Goal: Task Accomplishment & Management: Use online tool/utility

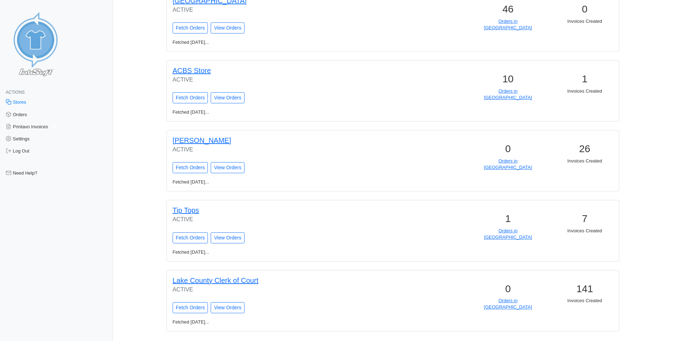
scroll to position [591, 0]
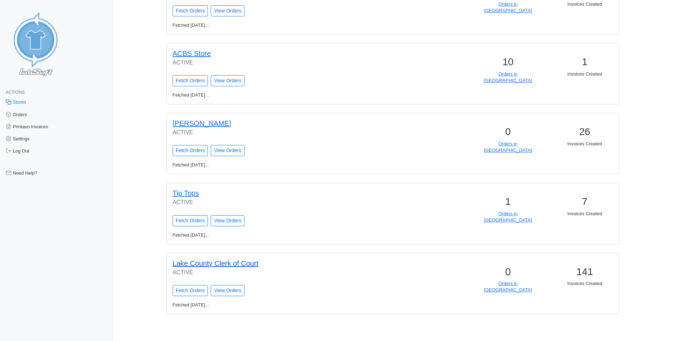
click at [214, 264] on link "Lake County Clerk of Court" at bounding box center [216, 263] width 86 height 8
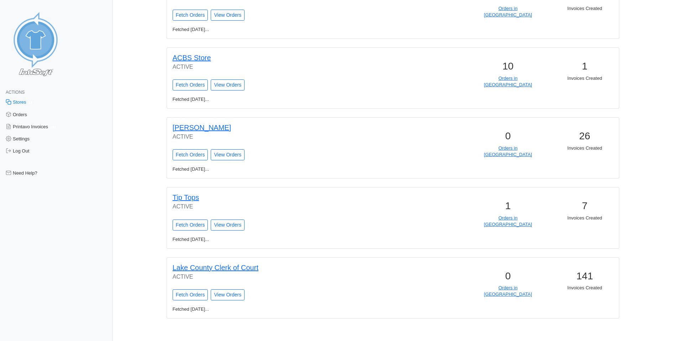
scroll to position [591, 0]
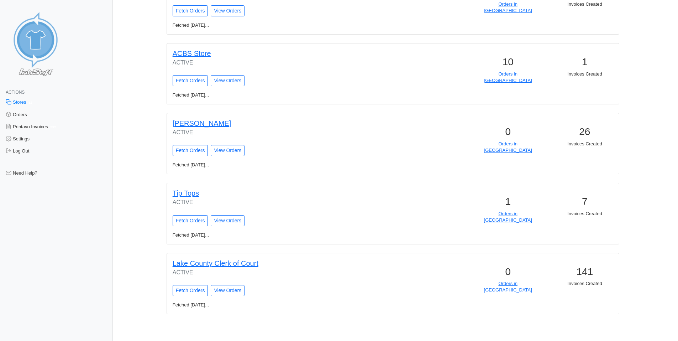
click at [200, 293] on input "Fetch Orders" at bounding box center [191, 290] width 36 height 11
type input "Fetching Orders..."
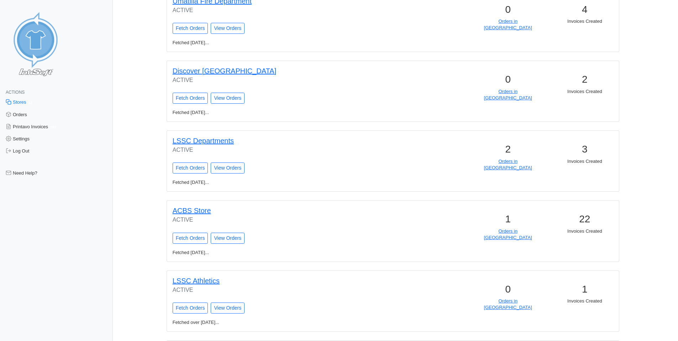
scroll to position [615, 0]
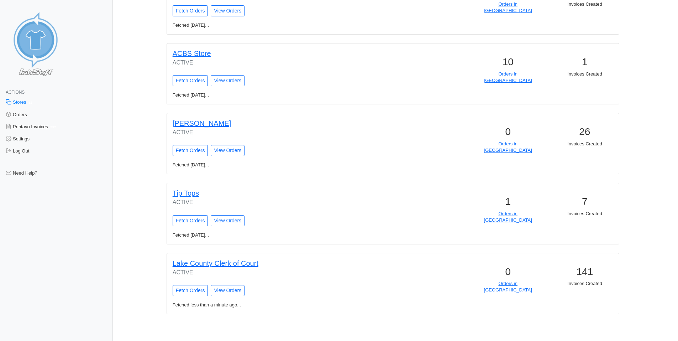
drag, startPoint x: 414, startPoint y: 164, endPoint x: 428, endPoint y: 253, distance: 90.4
click at [197, 284] on div "Lake County Clerk of Court ACTIVE Fetch Orders View Orders" at bounding box center [278, 277] width 222 height 48
click at [200, 288] on input "Fetch Orders" at bounding box center [191, 290] width 36 height 11
type input "Fetching Orders..."
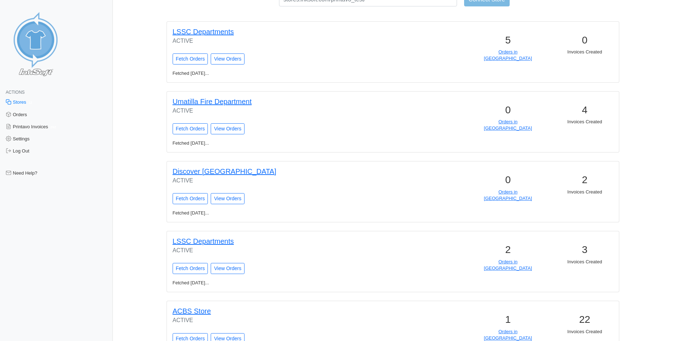
scroll to position [615, 0]
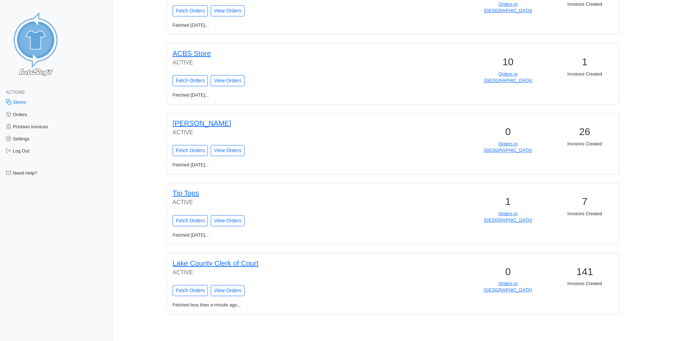
drag, startPoint x: 404, startPoint y: 232, endPoint x: 435, endPoint y: 275, distance: 53.5
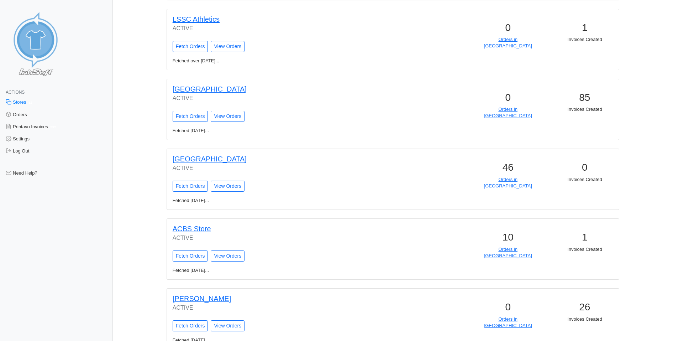
scroll to position [437, 0]
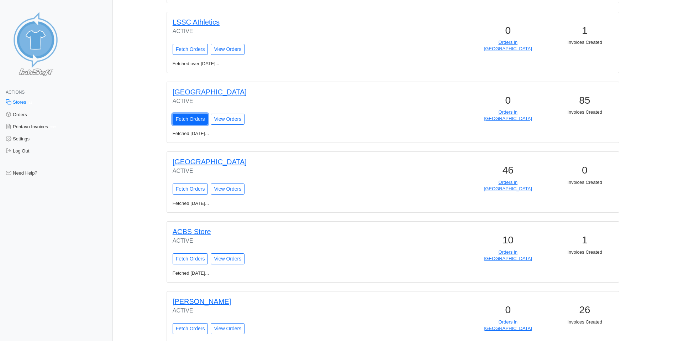
click at [195, 114] on input "Fetch Orders" at bounding box center [191, 119] width 36 height 11
type input "Fetching Orders..."
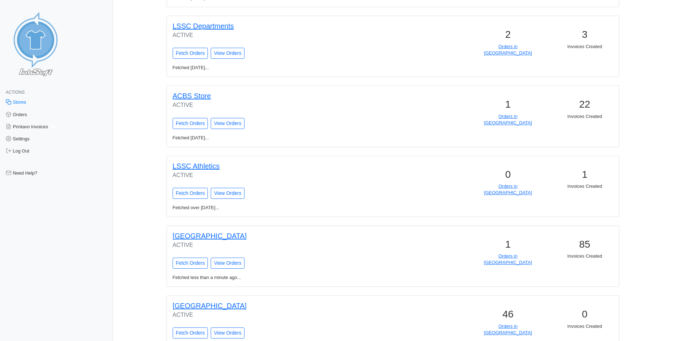
drag, startPoint x: 377, startPoint y: 152, endPoint x: 408, endPoint y: 241, distance: 94.5
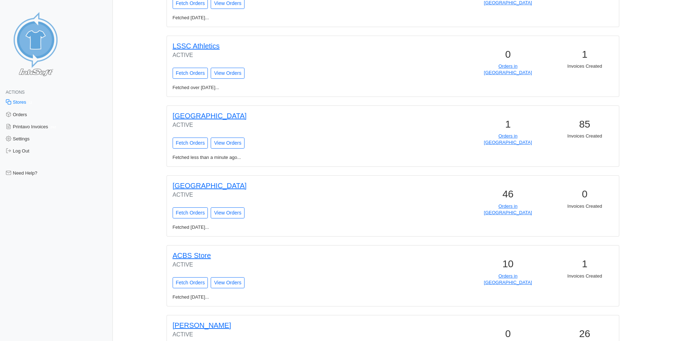
scroll to position [407, 0]
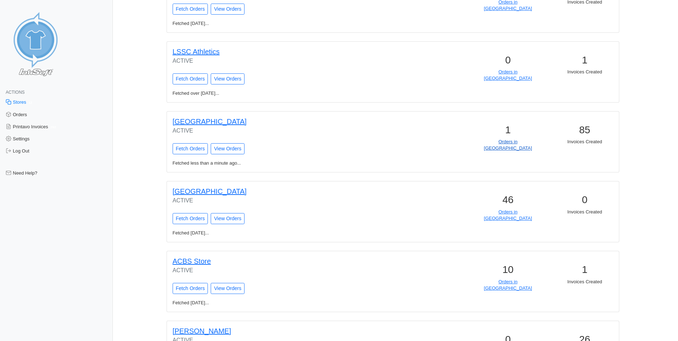
click at [522, 142] on link "Orders in Queue" at bounding box center [508, 145] width 48 height 12
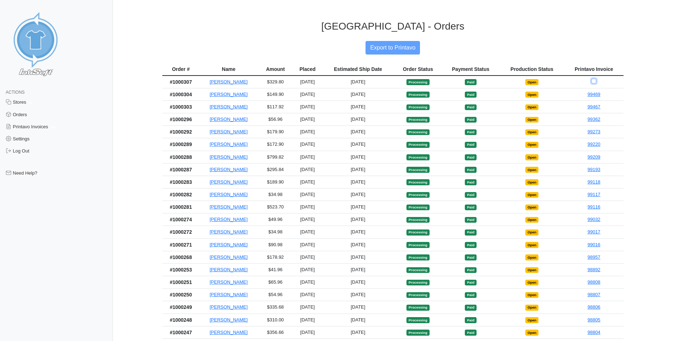
click at [596, 82] on input "Checkbox for selecting orders for invoice" at bounding box center [594, 81] width 5 height 5
checkbox input "true"
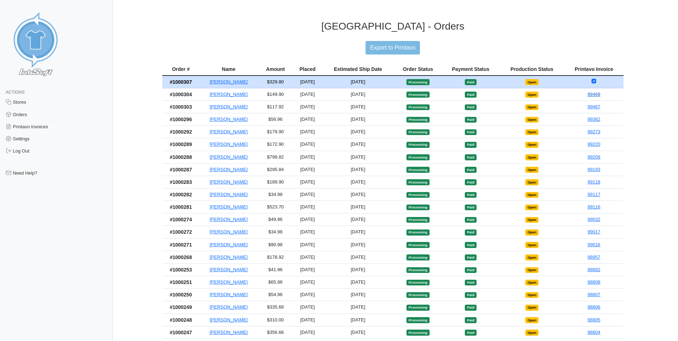
click at [597, 95] on link "99469" at bounding box center [594, 94] width 13 height 5
click at [415, 49] on input "Export to Printavo" at bounding box center [393, 48] width 54 height 14
type input "Export to Printavo"
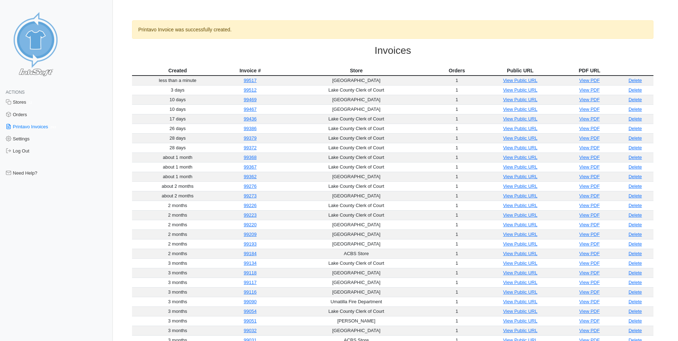
drag, startPoint x: 450, startPoint y: 21, endPoint x: 411, endPoint y: 26, distance: 39.5
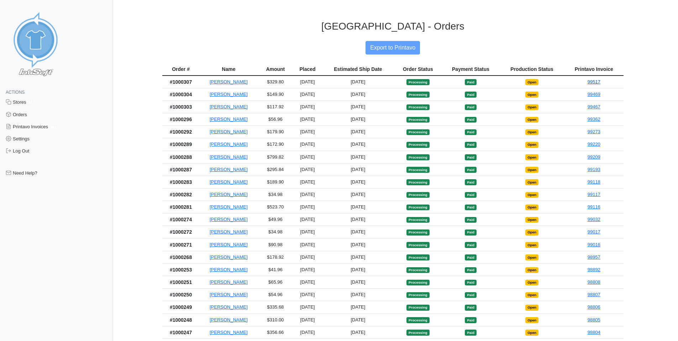
click at [595, 80] on link "99517" at bounding box center [594, 81] width 13 height 5
